Goal: Information Seeking & Learning: Learn about a topic

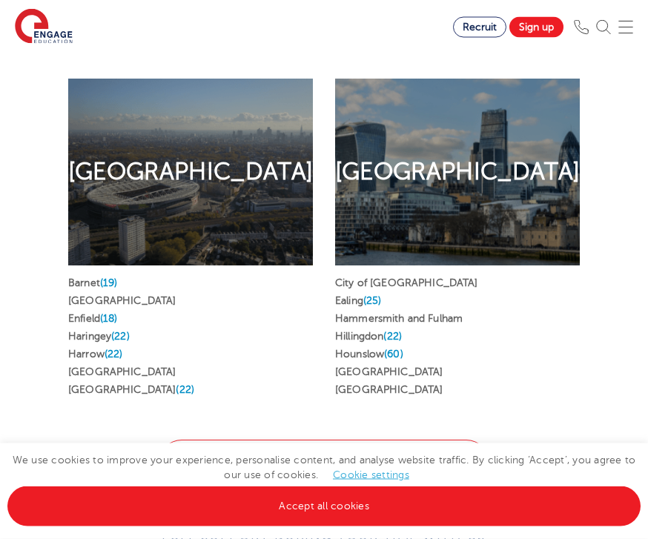
scroll to position [976, 0]
click at [396, 440] on link "View all [GEOGRAPHIC_DATA] Jobs" at bounding box center [324, 463] width 331 height 46
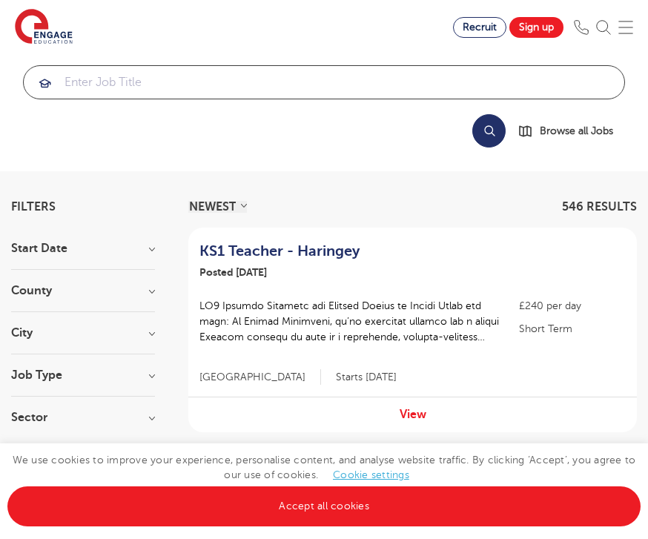
click at [127, 80] on input "search" at bounding box center [324, 82] width 601 height 33
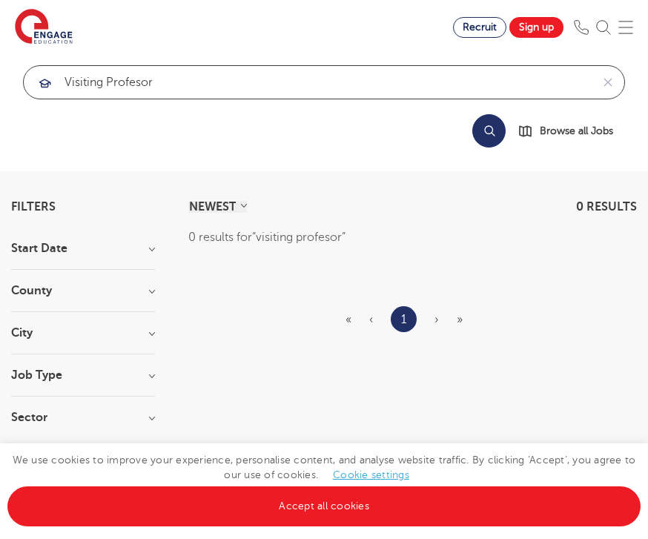
click button "Submit" at bounding box center [0, 0] width 0 height 0
click at [177, 85] on input "visiting profesor" at bounding box center [308, 82] width 568 height 33
type input "visiting professor"
click button "Submit" at bounding box center [0, 0] width 0 height 0
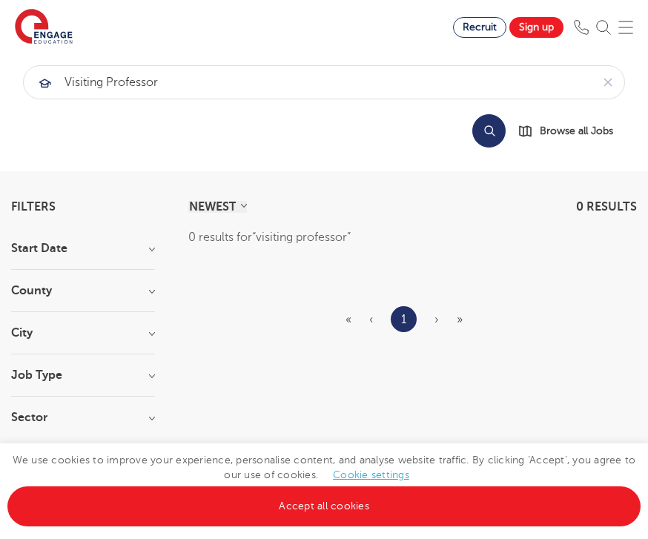
click at [404, 318] on link "1" at bounding box center [403, 319] width 5 height 19
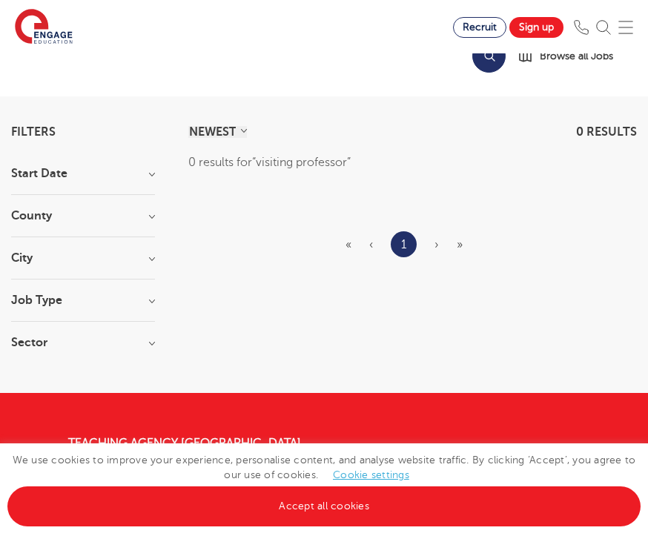
scroll to position [74, 0]
click at [146, 298] on h3 "Job Type" at bounding box center [83, 301] width 144 height 12
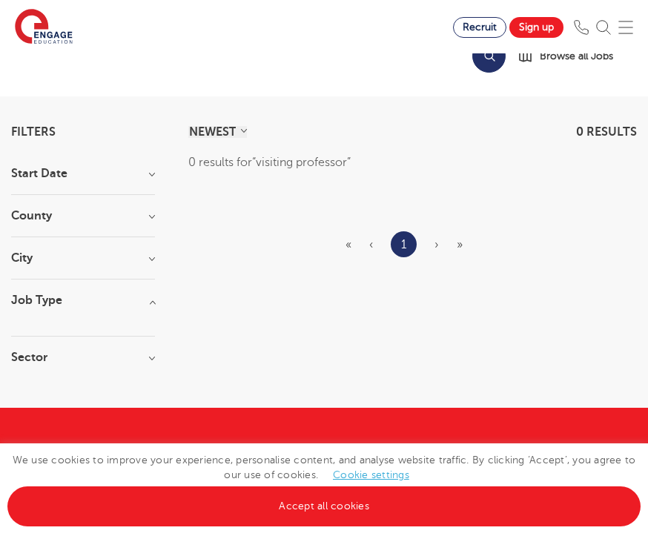
click at [145, 220] on h3 "County" at bounding box center [83, 216] width 144 height 12
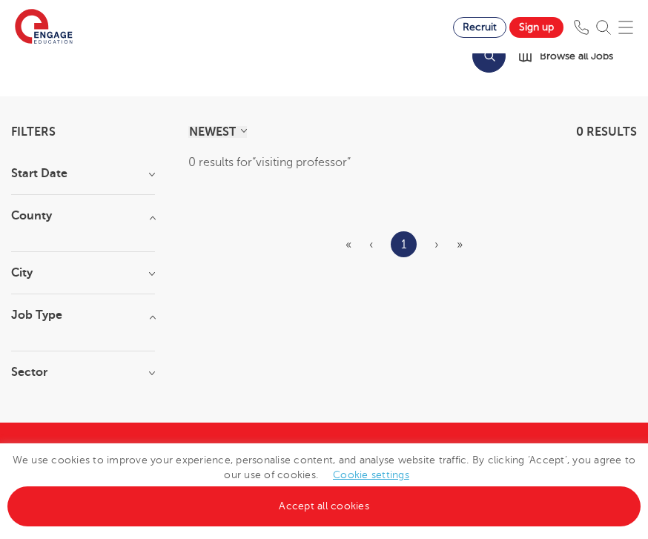
click at [149, 220] on h3 "County" at bounding box center [83, 216] width 144 height 12
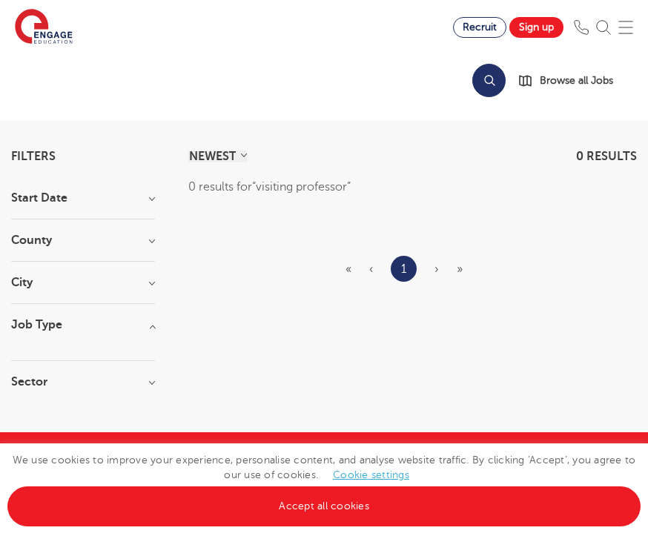
scroll to position [0, 0]
